Goal: Task Accomplishment & Management: Complete application form

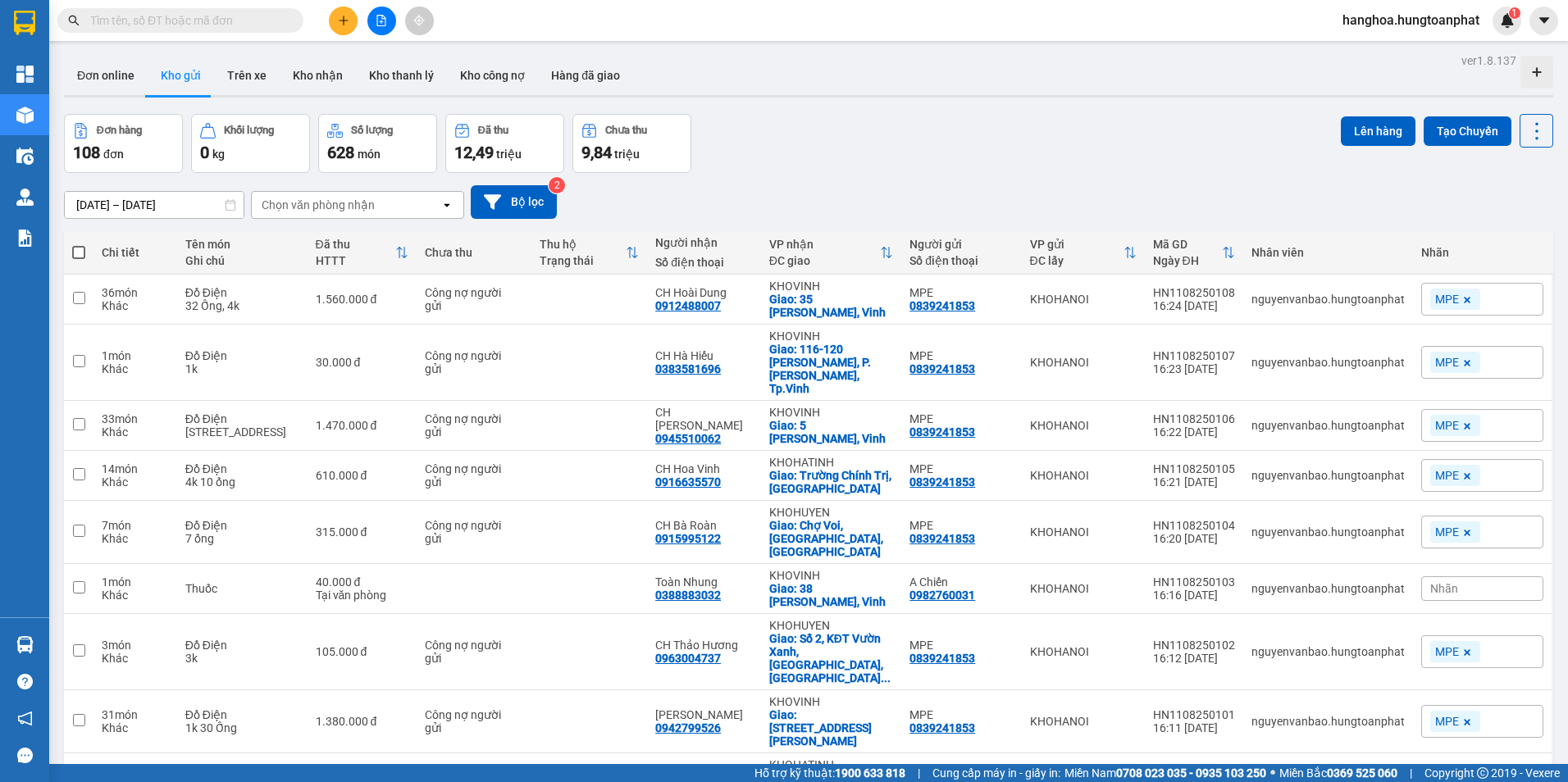
scroll to position [76, 0]
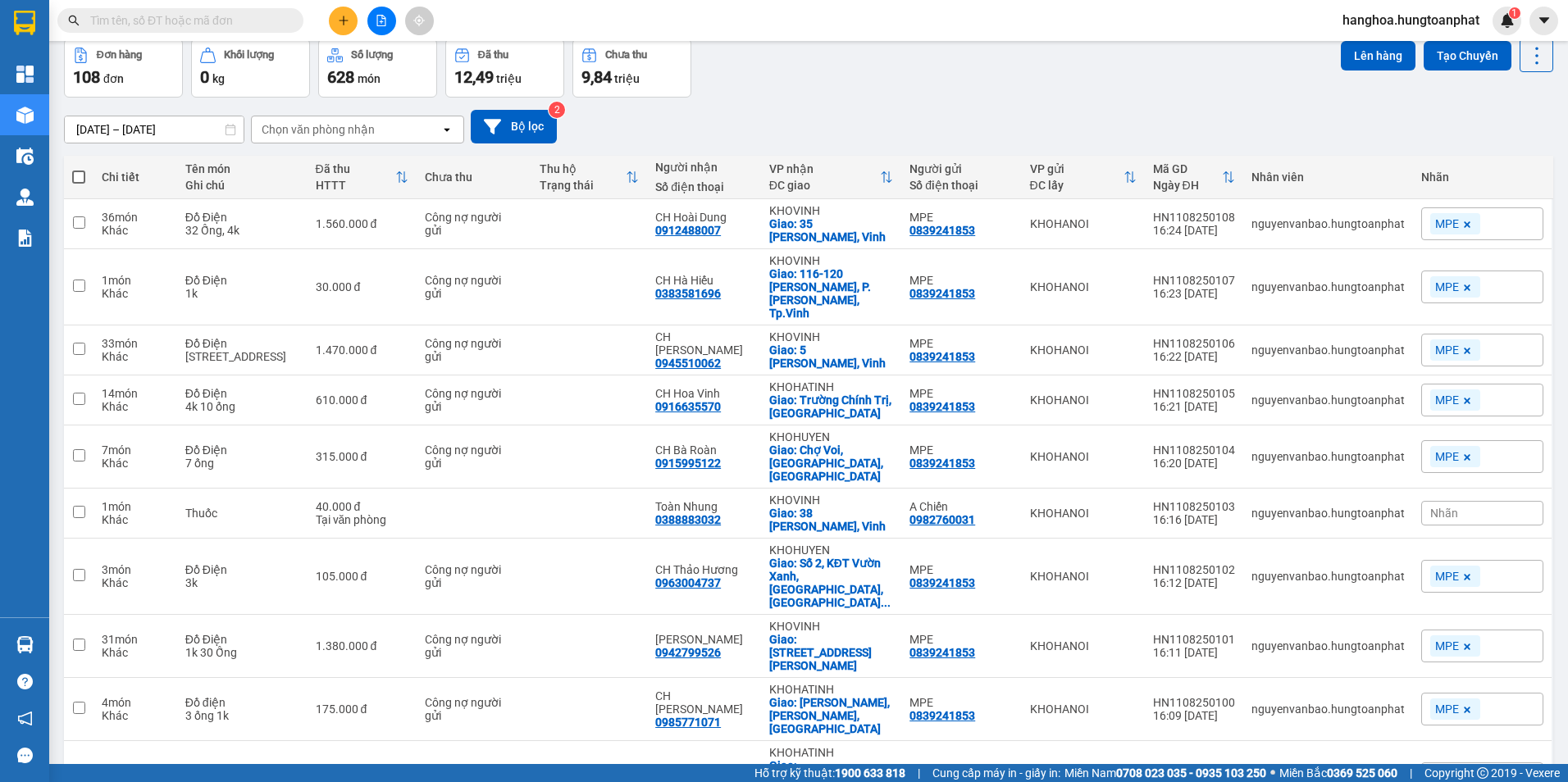
click at [175, 35] on div "Kết quả tìm kiếm ( 0 ) Bộ lọc No Data hanghoa.hungtoanphat 1" at bounding box center [784, 20] width 1568 height 41
click at [172, 21] on input "text" at bounding box center [187, 21] width 194 height 18
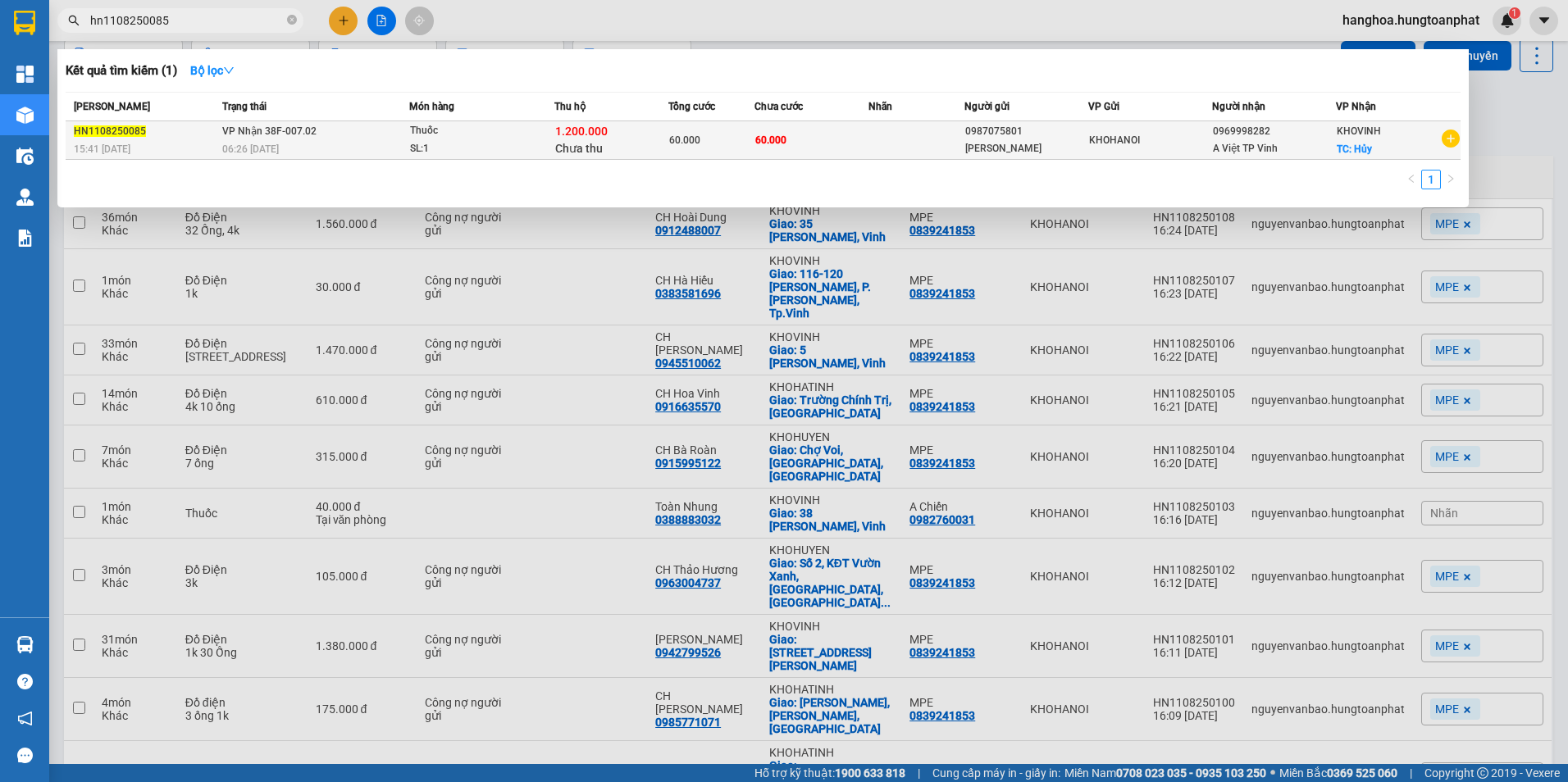
type input "hn1108250085"
click at [527, 143] on div "SL: 1" at bounding box center [472, 149] width 123 height 18
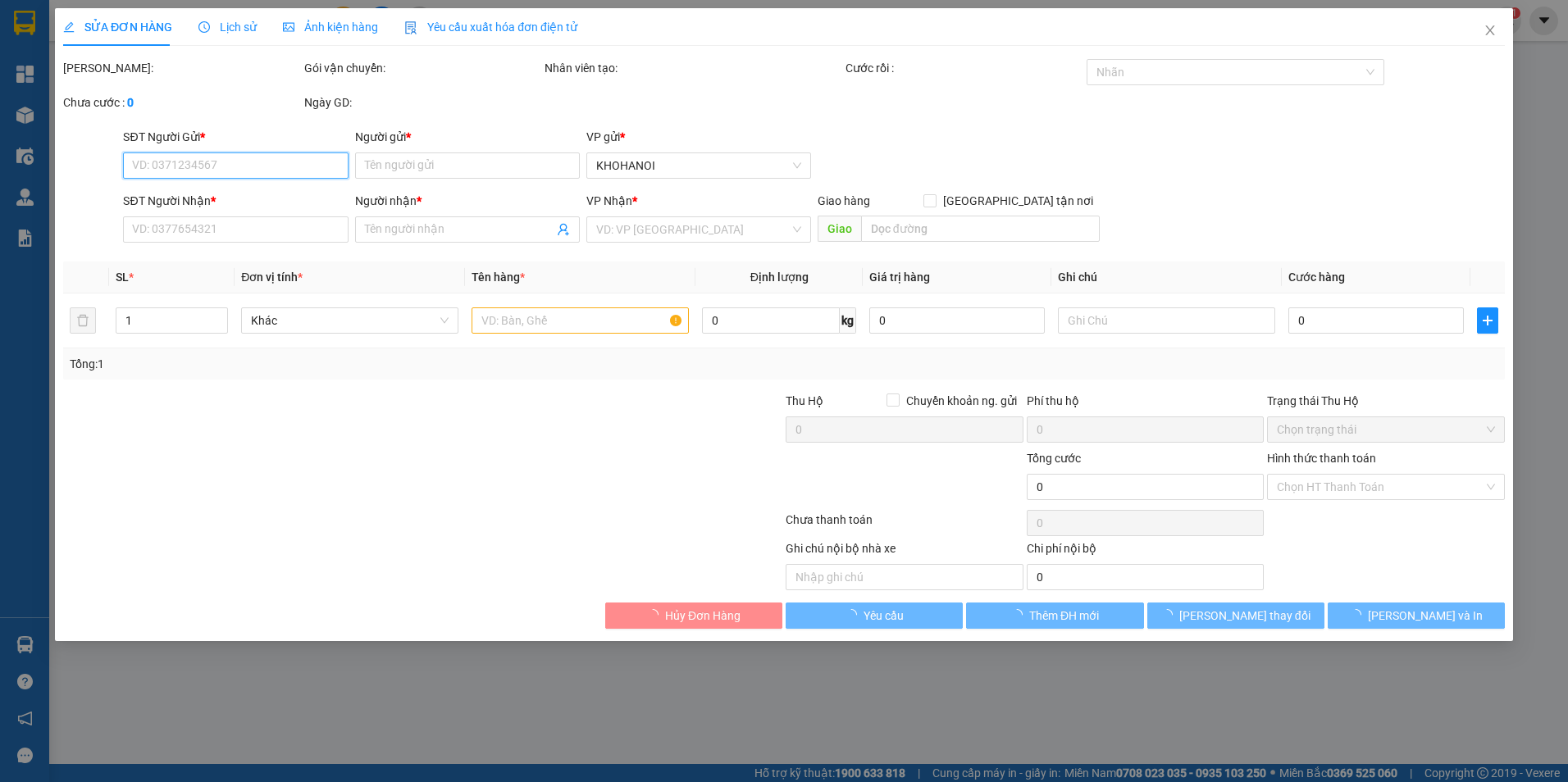
type input "0987075801"
type input "[PERSON_NAME]"
type input "0969998282"
type input "A Việt TP Vinh"
checkbox input "true"
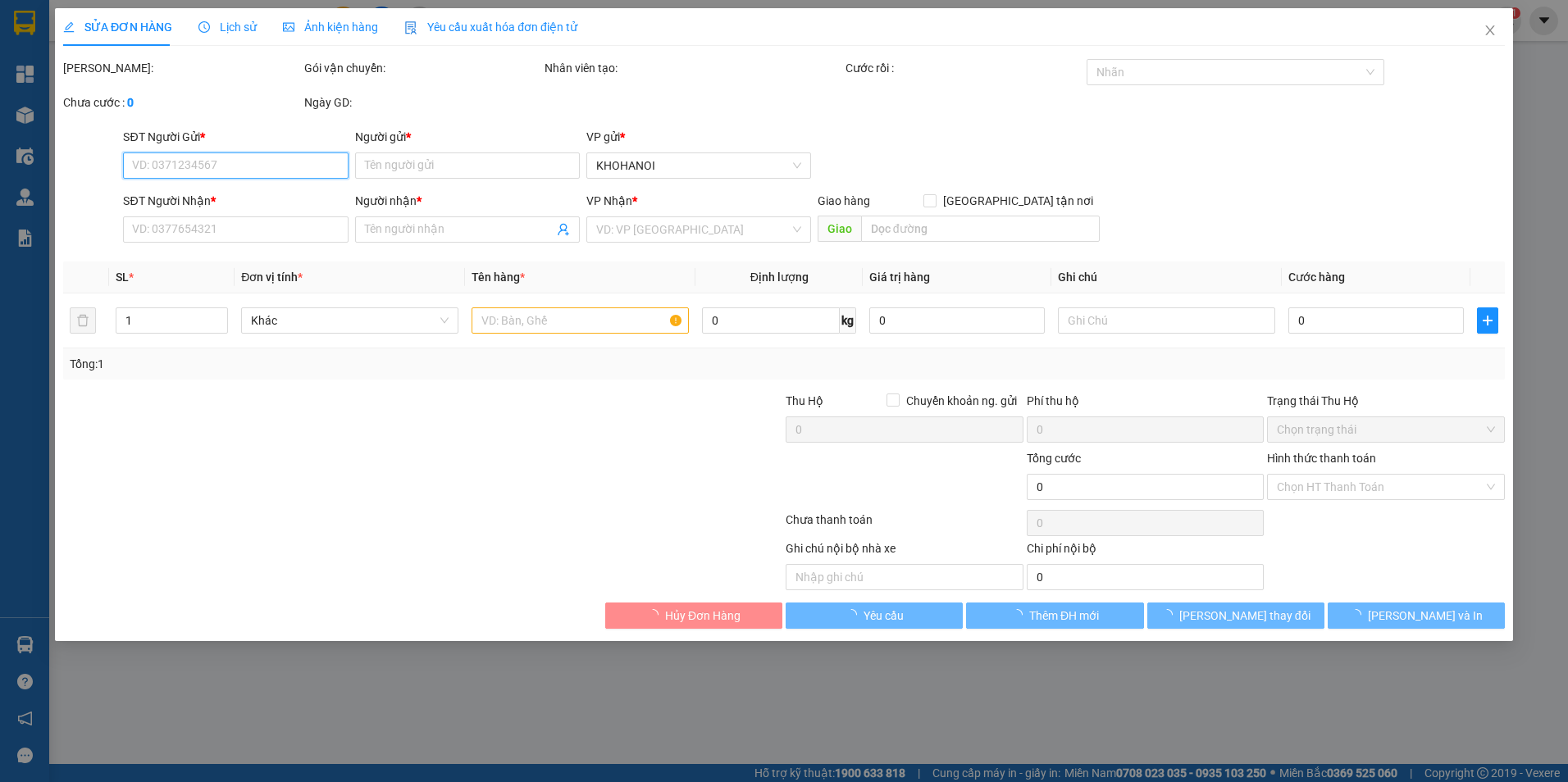
type input "Hủy"
type input "60.000"
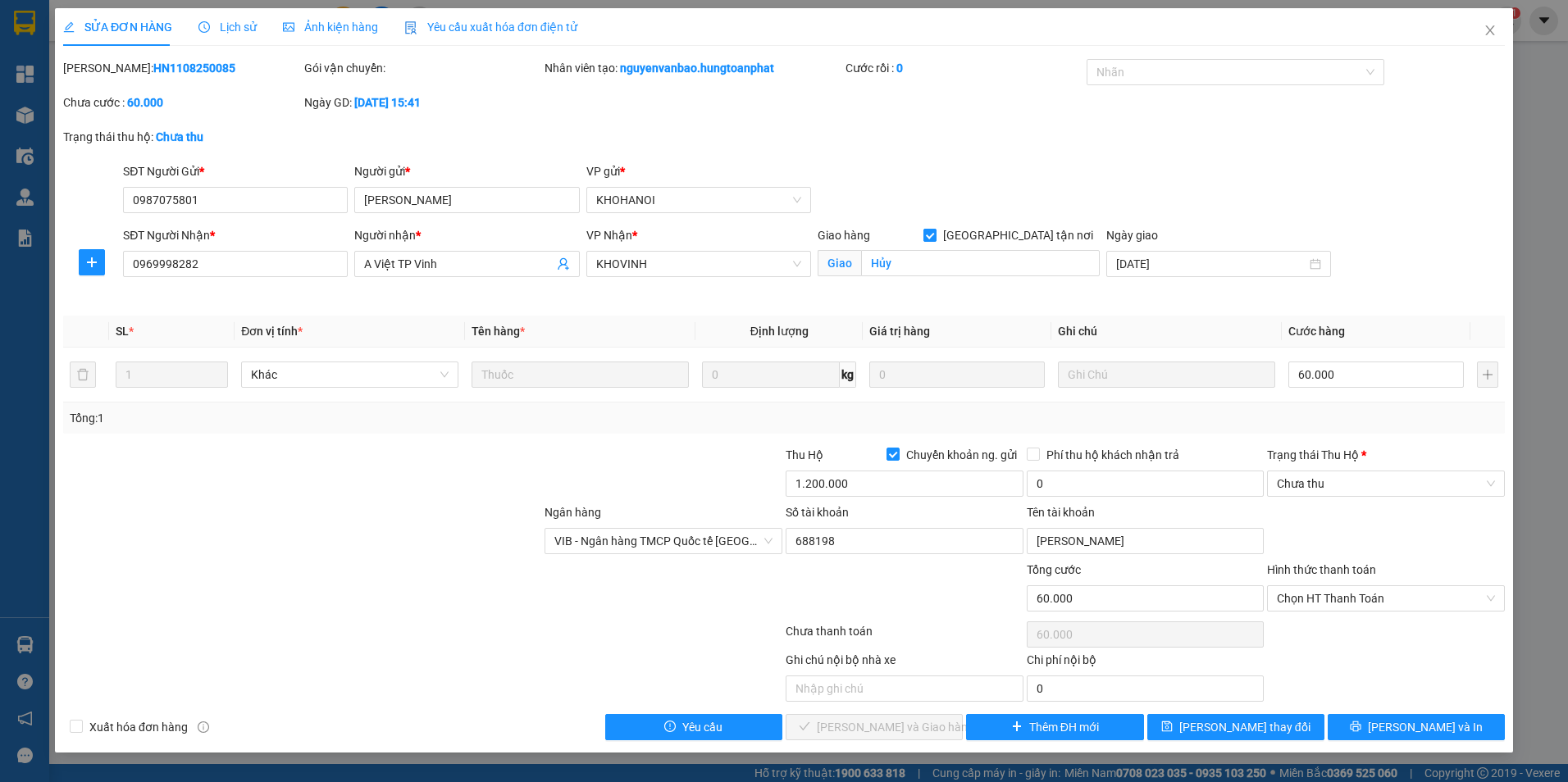
click at [935, 235] on input "[GEOGRAPHIC_DATA] tận nơi" at bounding box center [929, 235] width 12 height 12
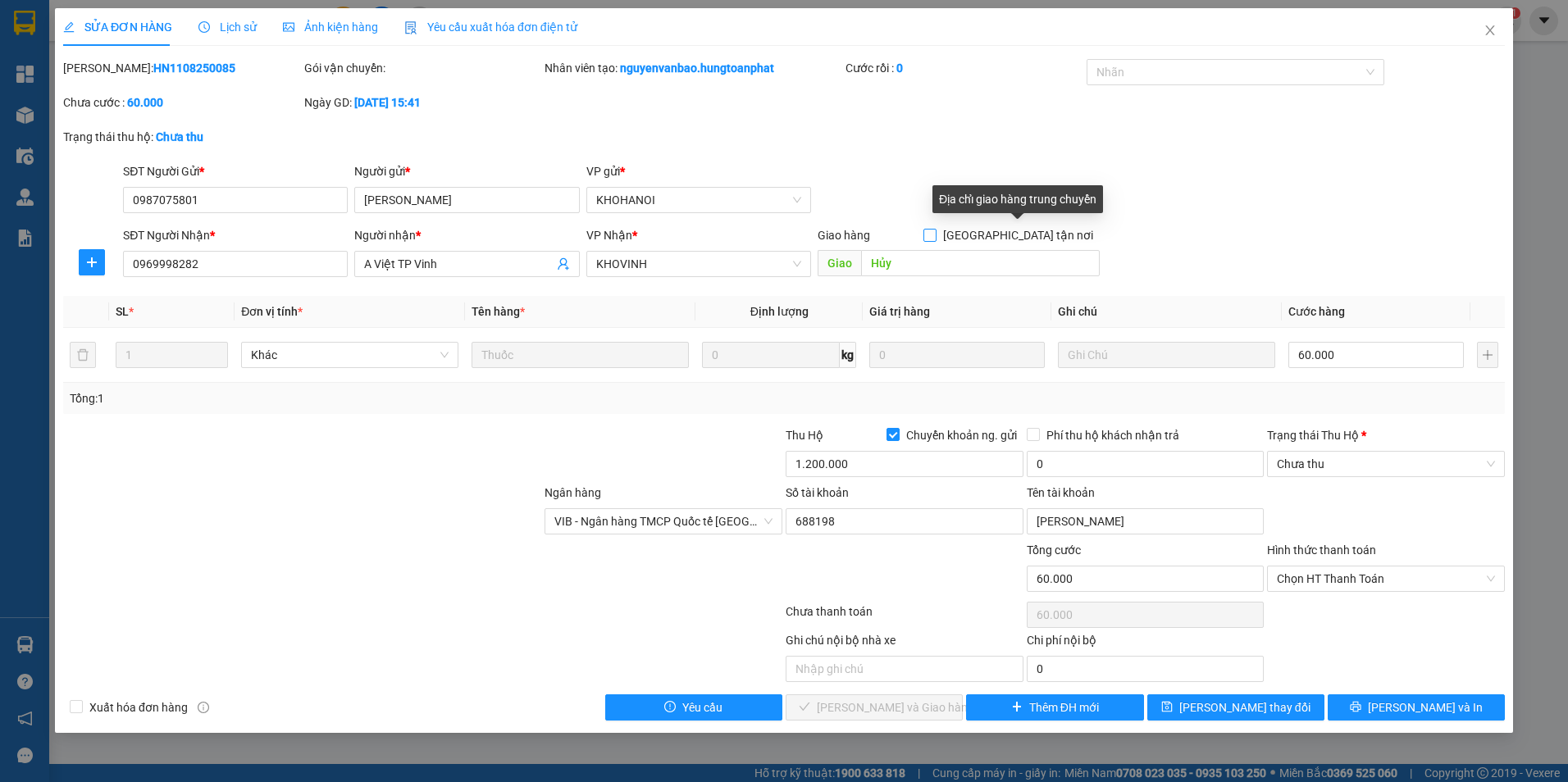
click at [935, 234] on input "[GEOGRAPHIC_DATA] tận nơi" at bounding box center [929, 235] width 12 height 12
checkbox input "true"
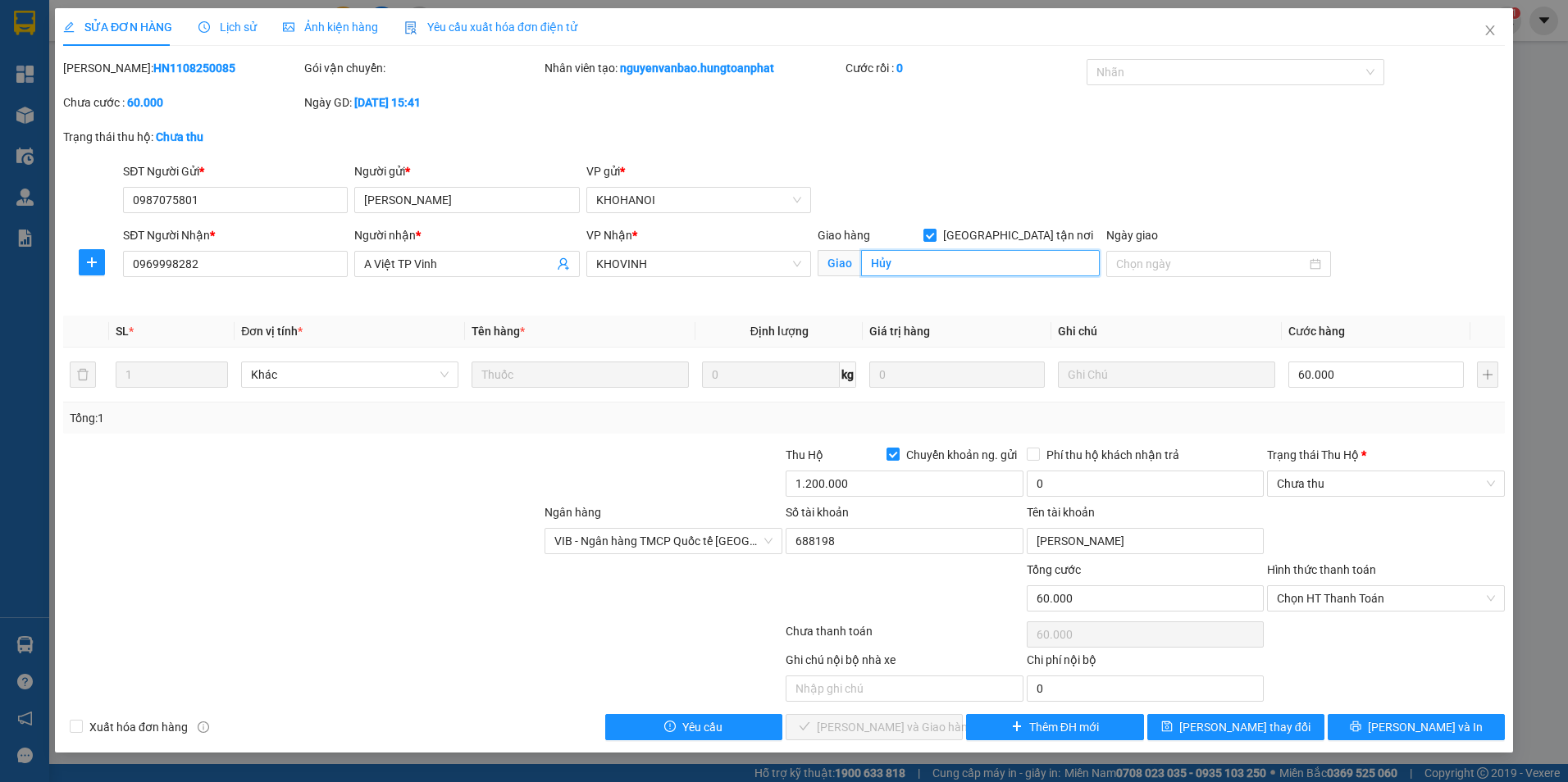
click at [933, 260] on input "Hủy" at bounding box center [981, 263] width 239 height 26
type input "TP VINH"
click at [1412, 730] on span "[PERSON_NAME] và In" at bounding box center [1426, 727] width 115 height 18
